Goal: Transaction & Acquisition: Register for event/course

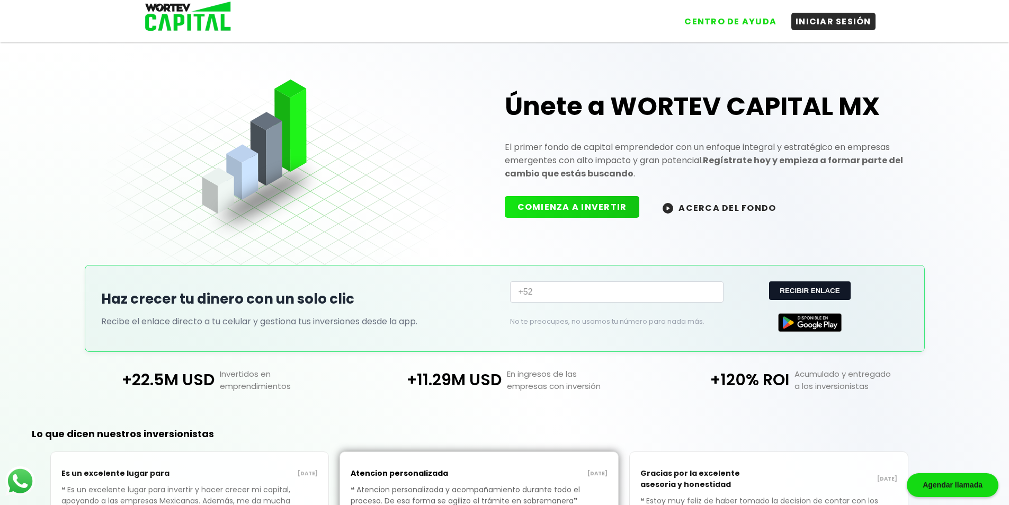
click at [572, 294] on input "+52" at bounding box center [616, 291] width 213 height 21
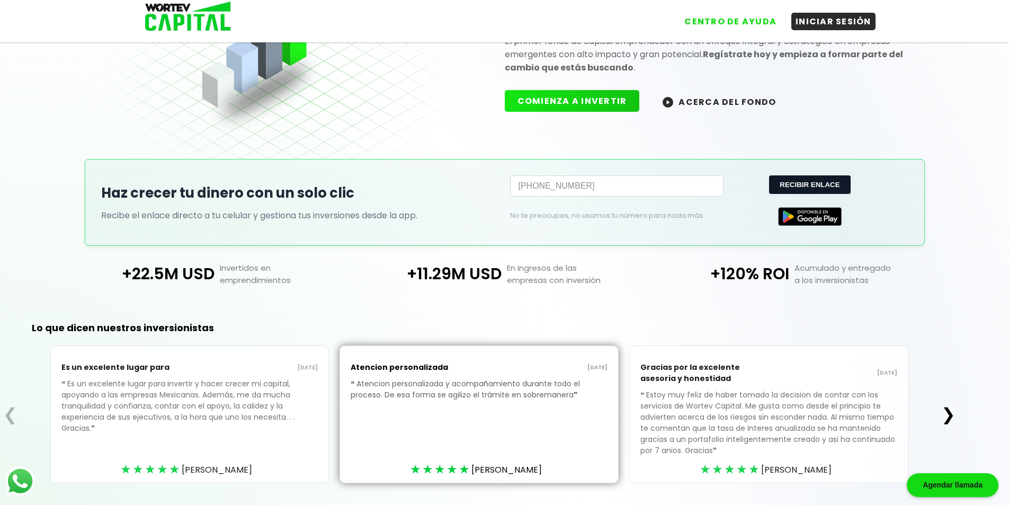
scroll to position [137, 0]
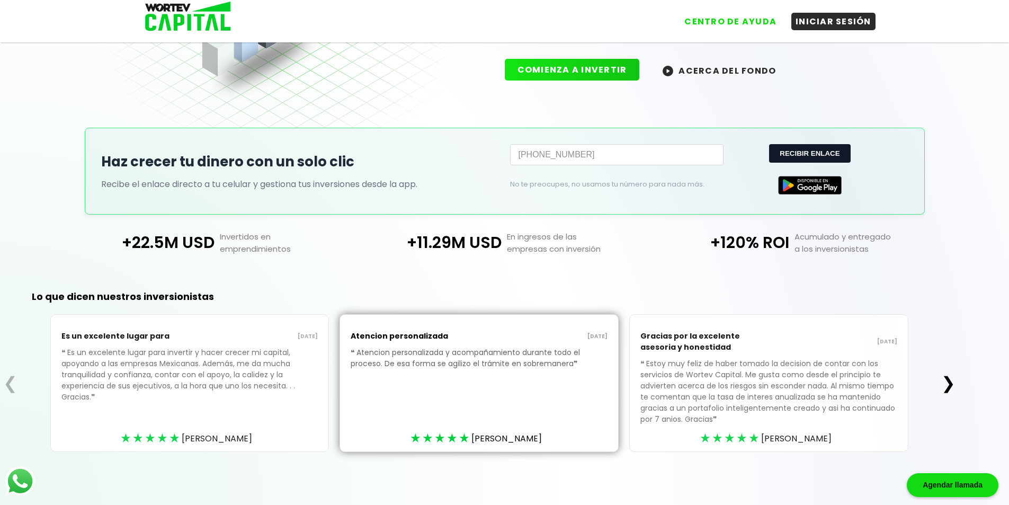
click at [807, 151] on button "RECIBIR ENLACE" at bounding box center [809, 153] width 81 height 19
type input "+52"
click at [941, 486] on div "Agendar llamada" at bounding box center [953, 485] width 92 height 24
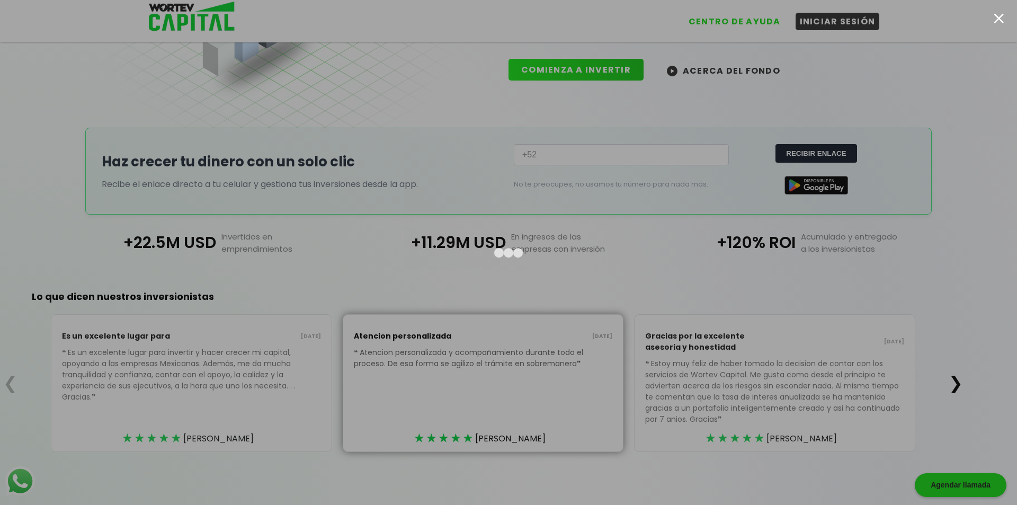
click at [899, 137] on div at bounding box center [508, 252] width 1017 height 505
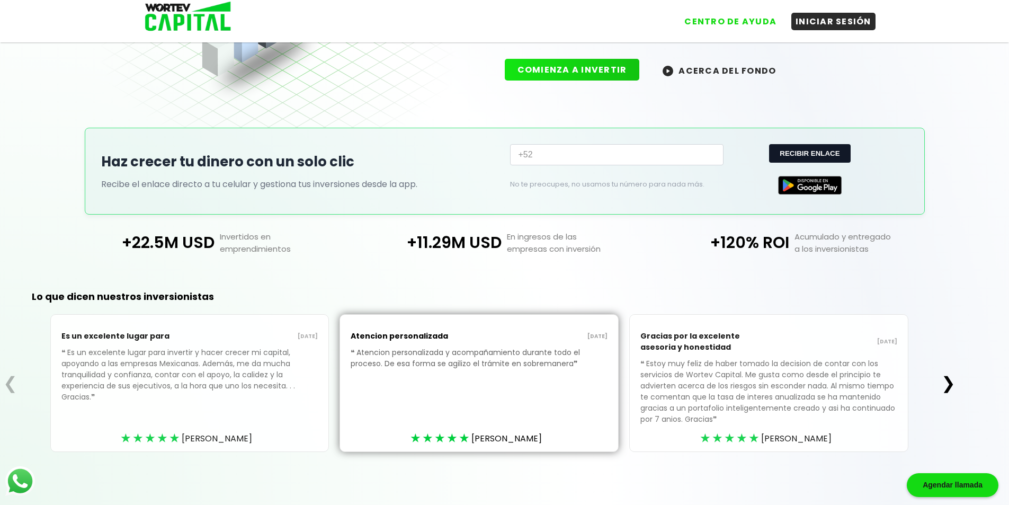
scroll to position [0, 0]
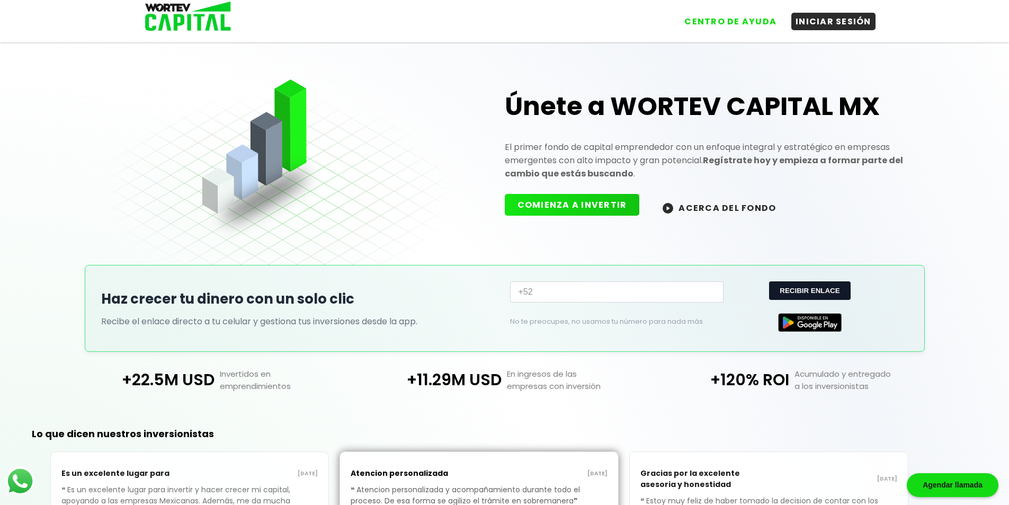
click at [576, 207] on button "COMIENZA A INVERTIR" at bounding box center [572, 205] width 135 height 22
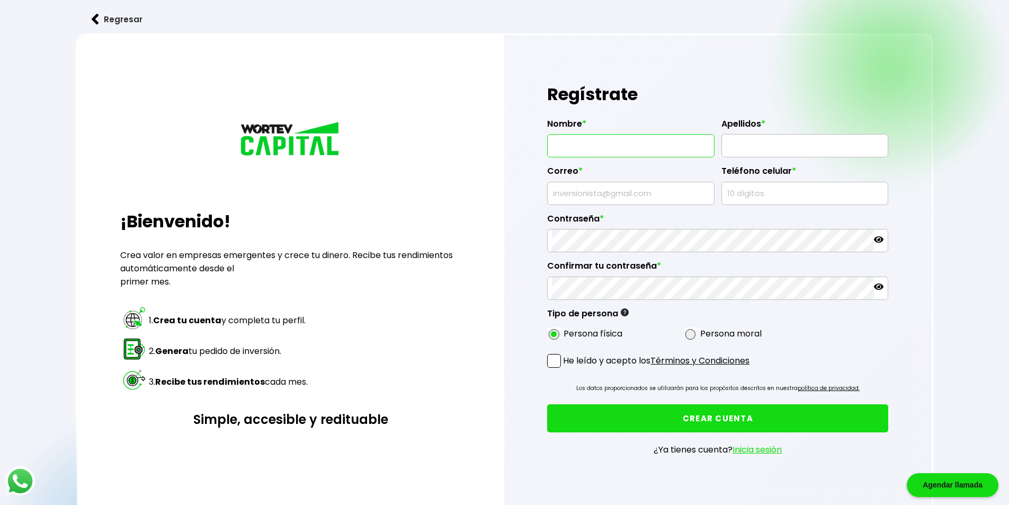
click at [629, 143] on input "text" at bounding box center [631, 146] width 158 height 22
type input "JUAN FERNANDO"
type input "DIAZ SALINAS"
type input "5545176028"
click at [600, 195] on input "text" at bounding box center [631, 193] width 158 height 22
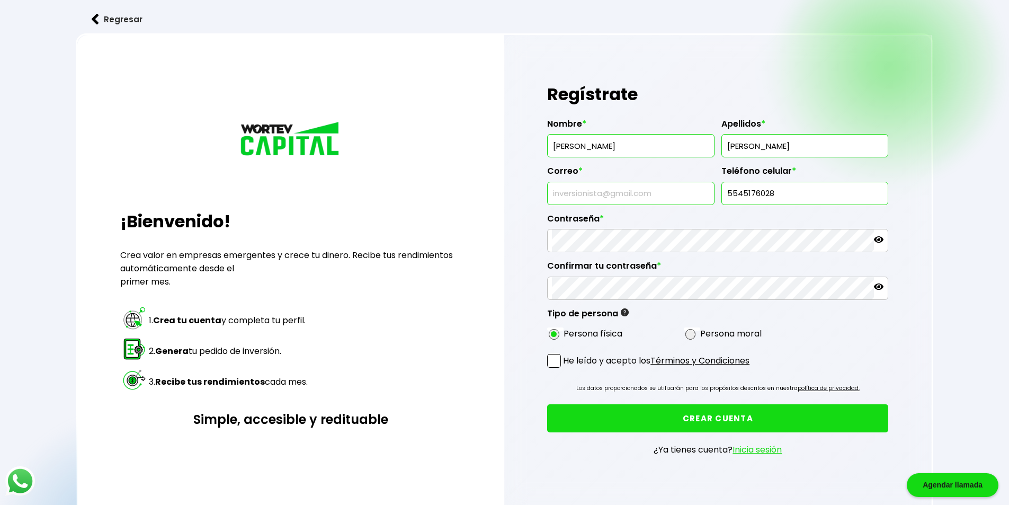
type input "jfernandosalinass@gmail.com"
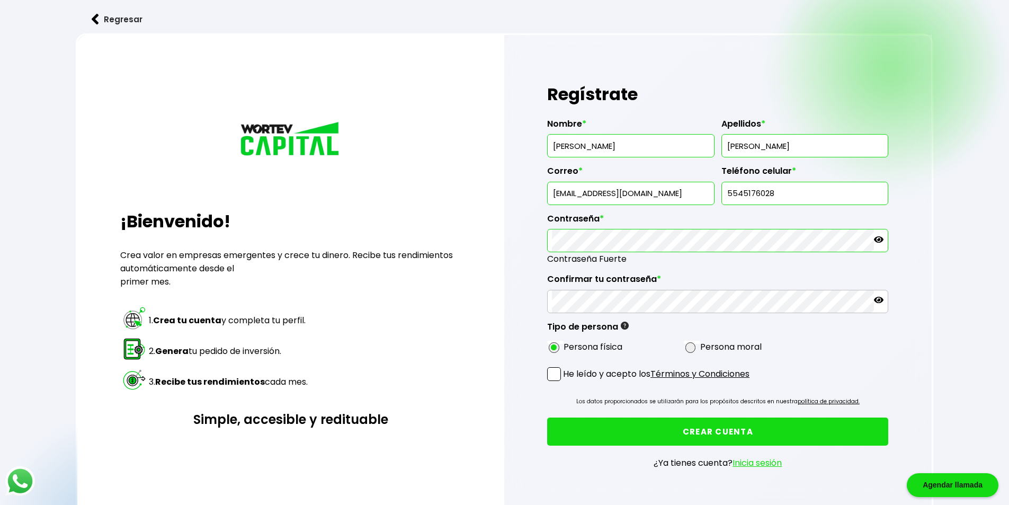
click at [879, 239] on icon at bounding box center [879, 239] width 10 height 6
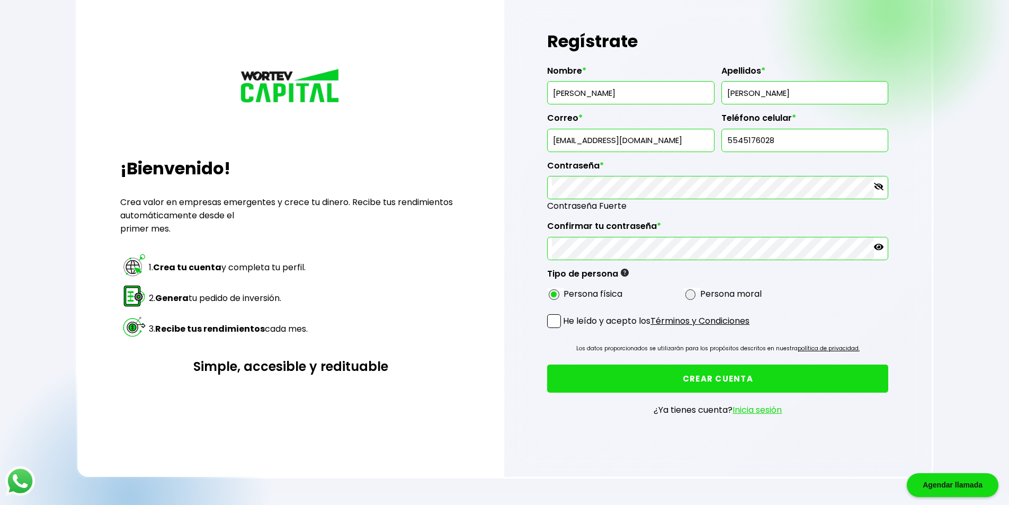
scroll to position [106, 0]
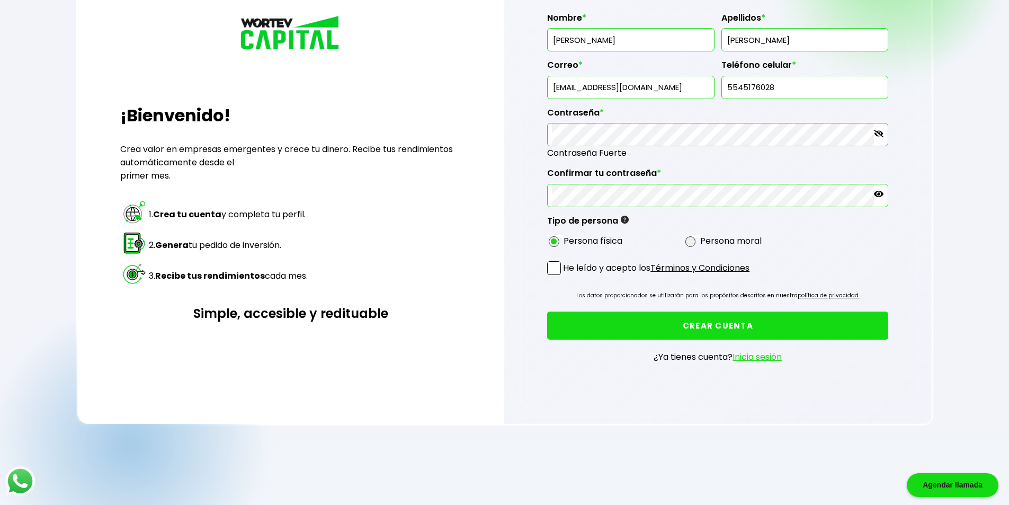
click at [555, 269] on span at bounding box center [554, 268] width 14 height 14
click at [565, 276] on input "He leído y acepto los Términos y Condiciones" at bounding box center [565, 276] width 0 height 0
click at [726, 330] on button "CREAR CUENTA" at bounding box center [717, 325] width 341 height 28
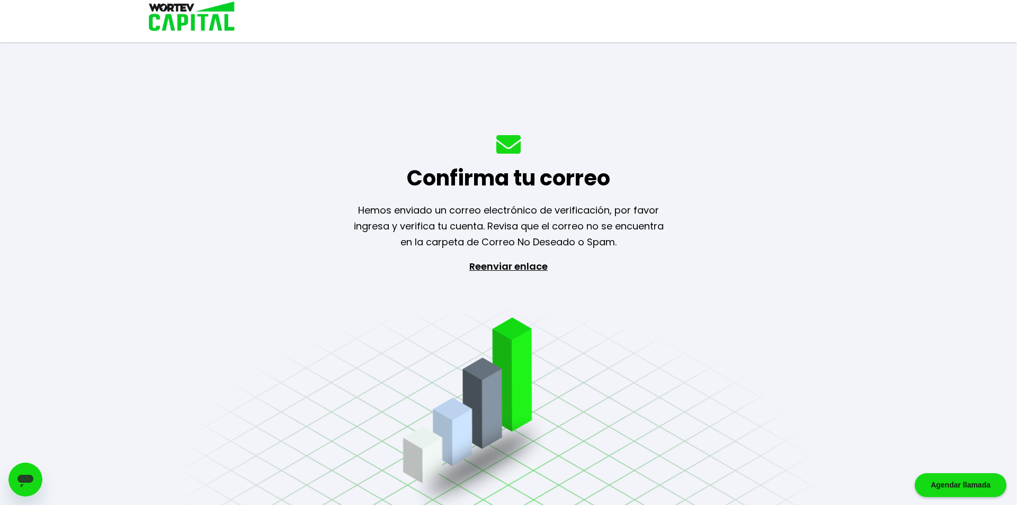
click at [528, 267] on p "Reenviar enlace" at bounding box center [508, 313] width 97 height 111
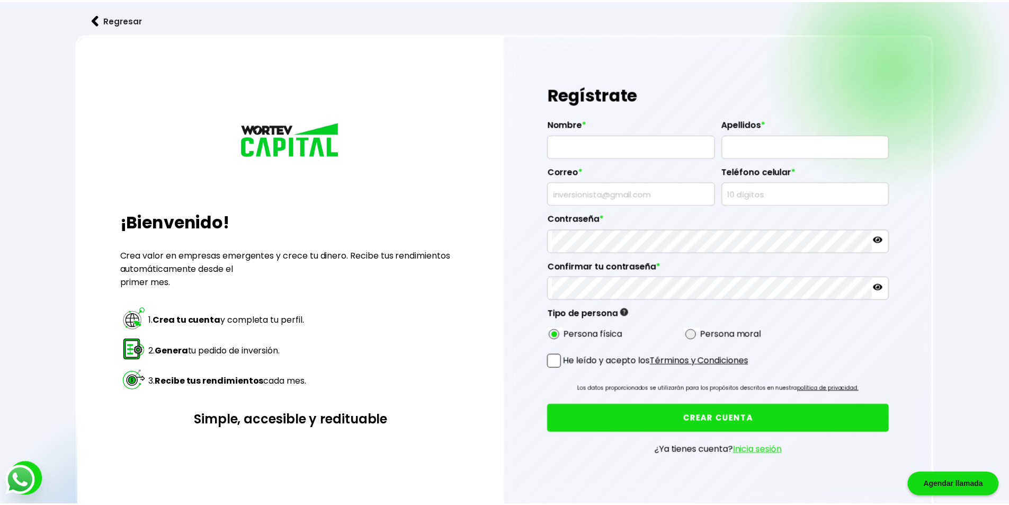
scroll to position [106, 0]
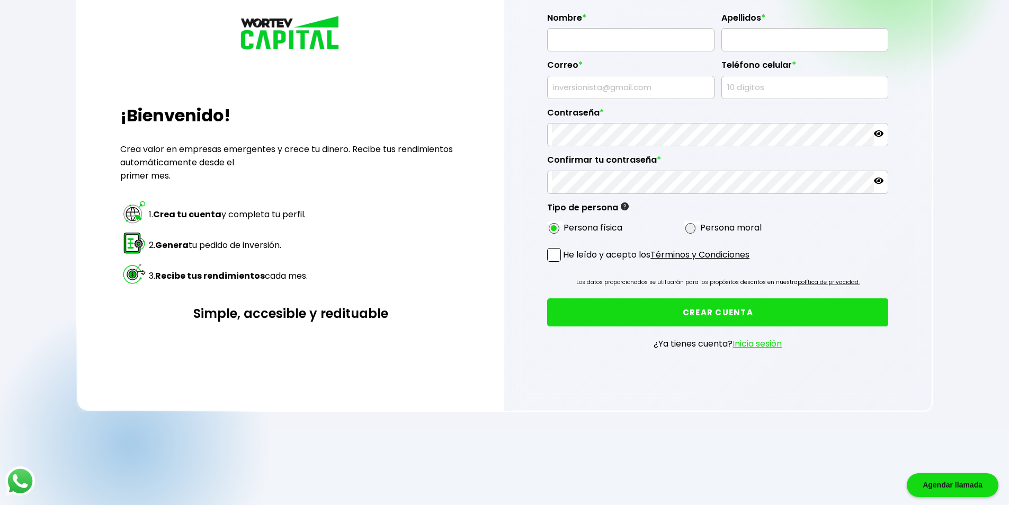
click at [758, 346] on link "Inicia sesión" at bounding box center [756, 343] width 49 height 12
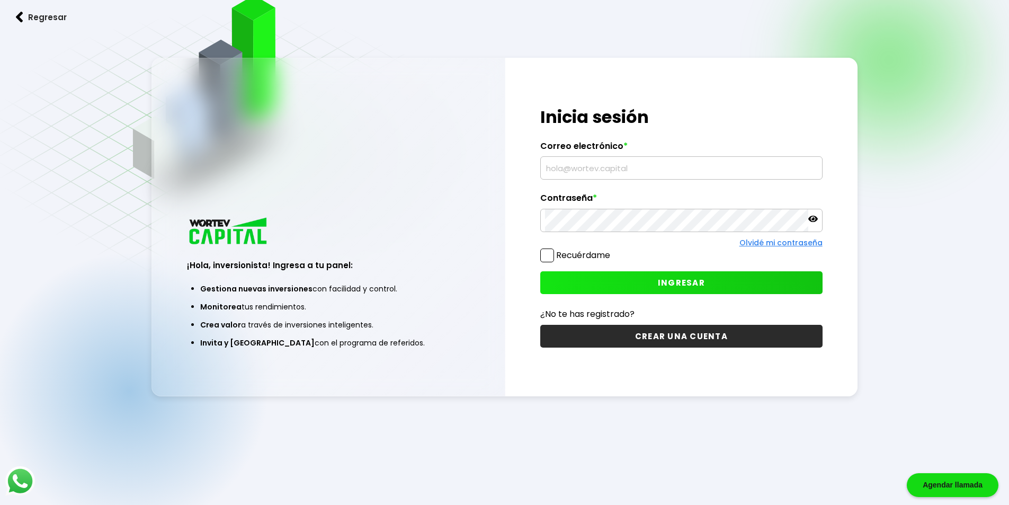
click at [625, 168] on input "text" at bounding box center [681, 168] width 273 height 22
type input "jfernandosalinass@gmail.com"
click at [647, 282] on button "INGRESAR" at bounding box center [681, 282] width 282 height 23
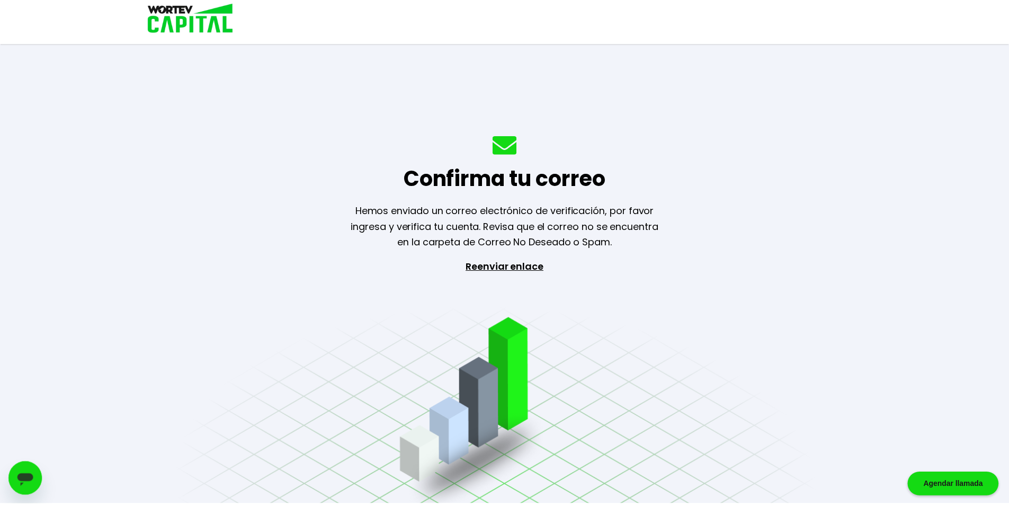
scroll to position [53, 0]
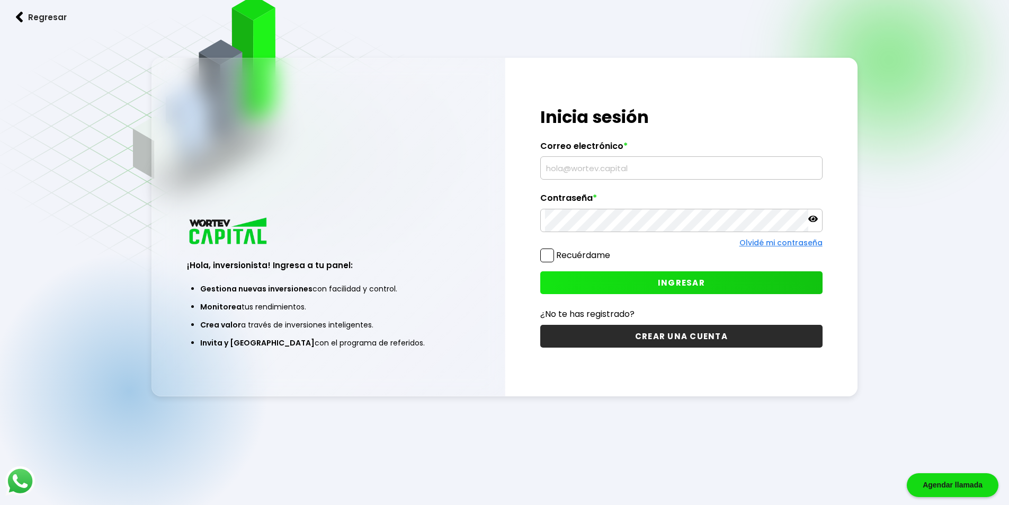
scroll to position [106, 0]
